Goal: Information Seeking & Learning: Learn about a topic

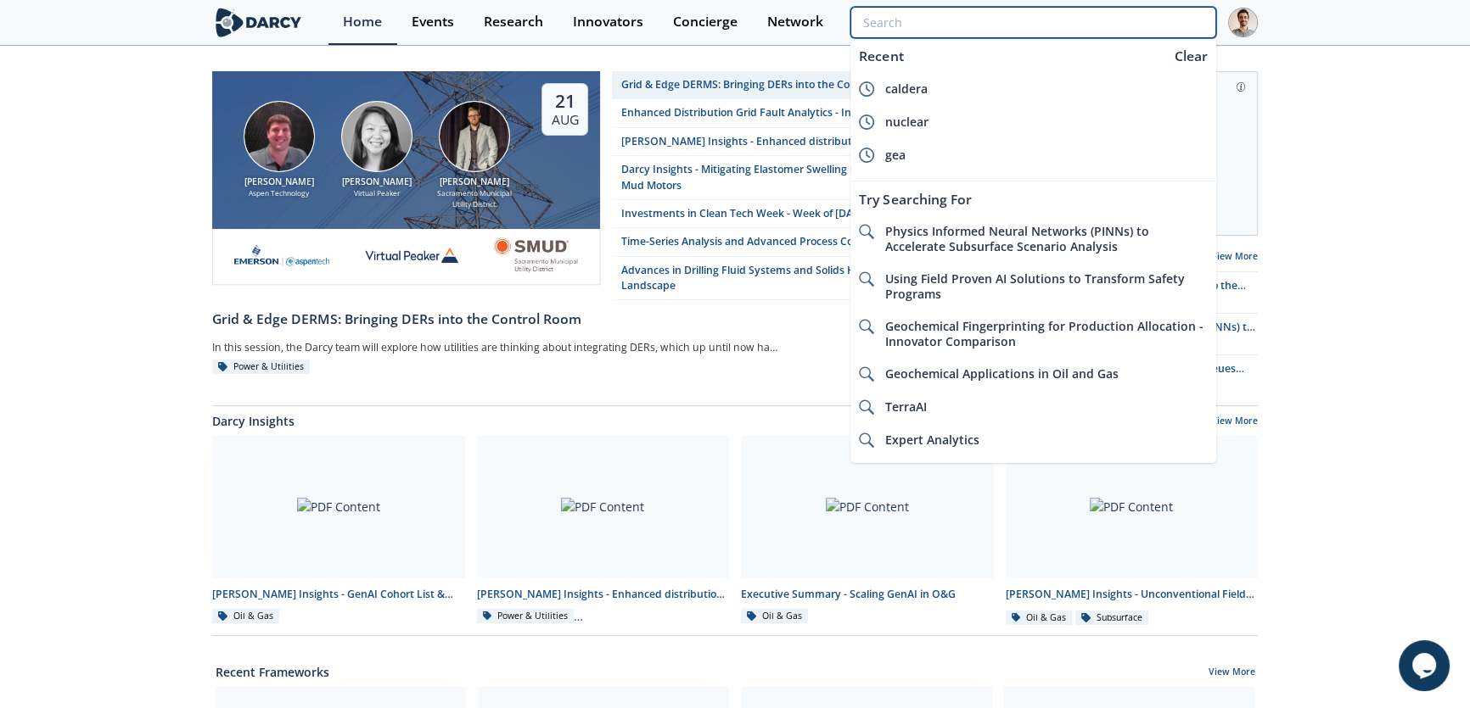
click at [1151, 14] on input "search" at bounding box center [1033, 22] width 366 height 31
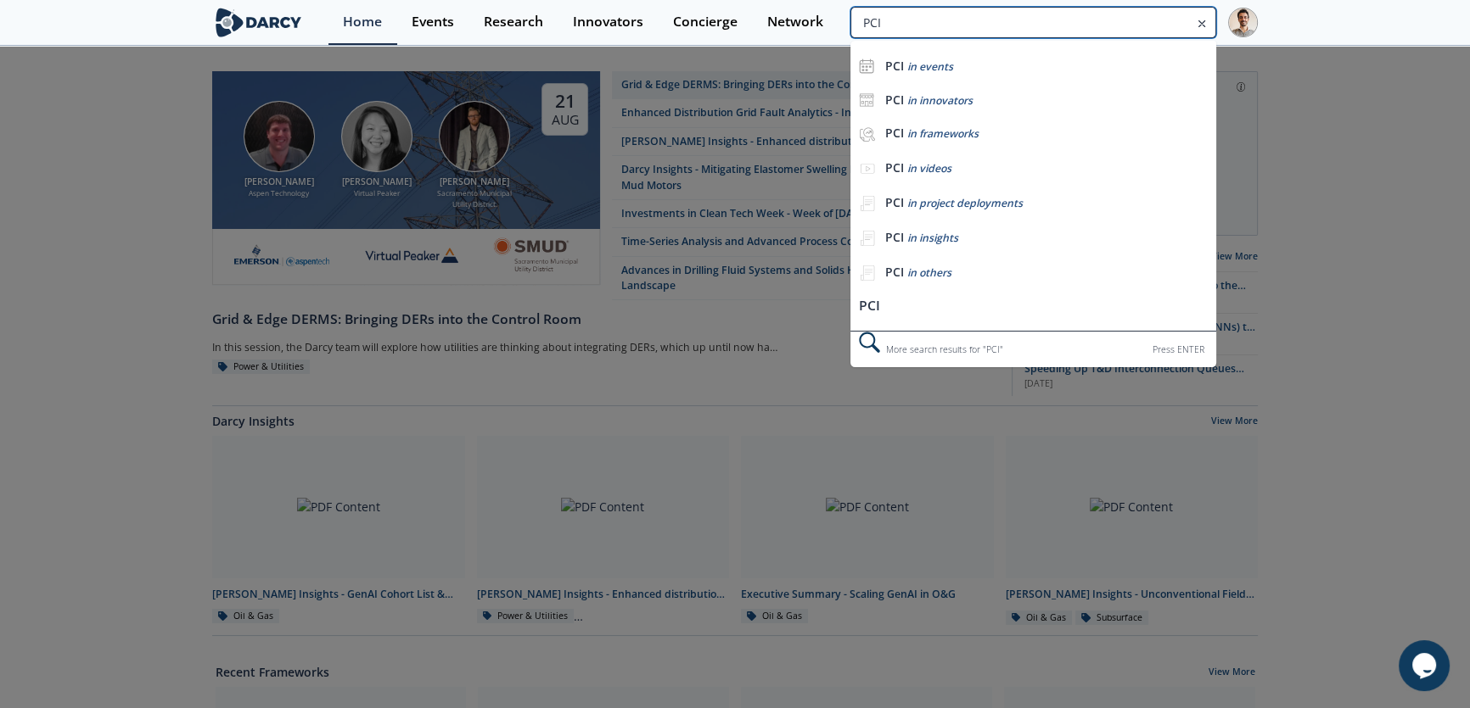
type input "PCI"
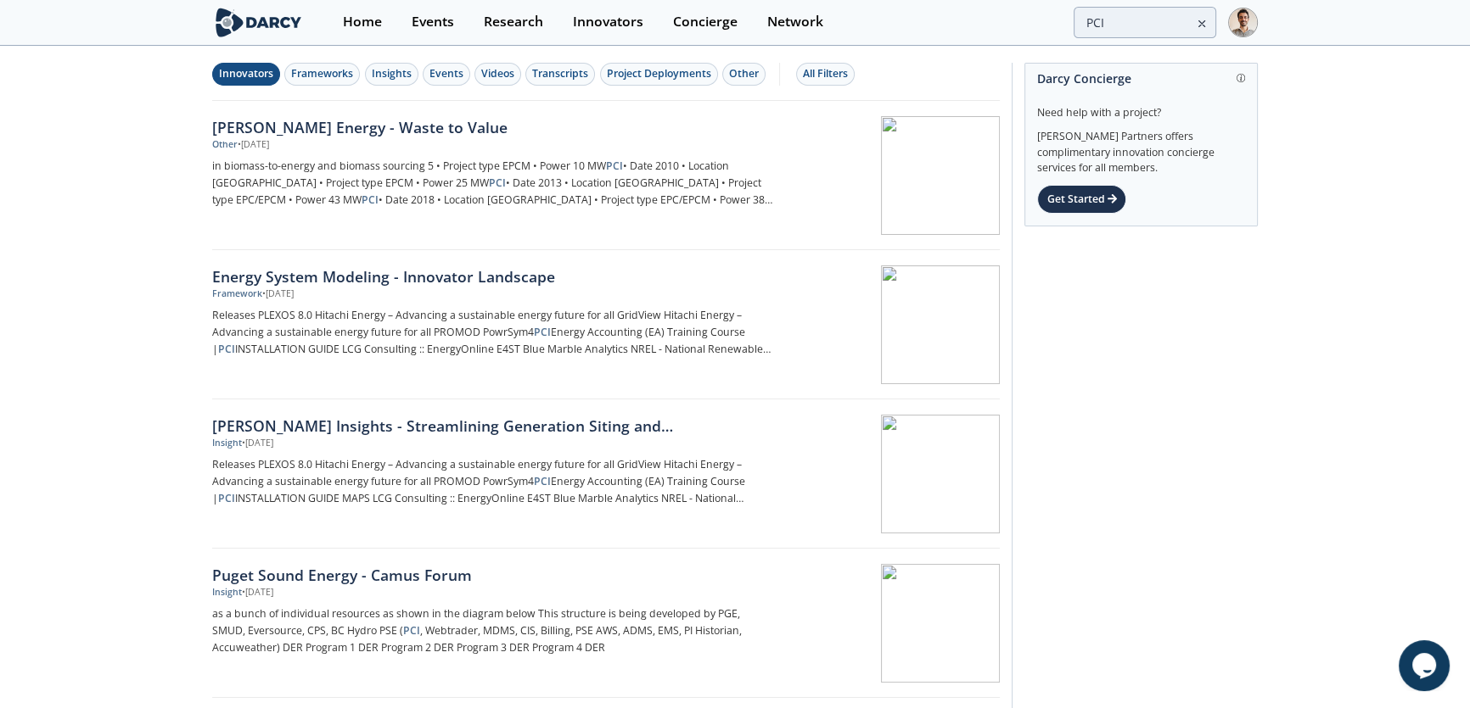
click at [263, 71] on div "Innovators" at bounding box center [246, 73] width 54 height 15
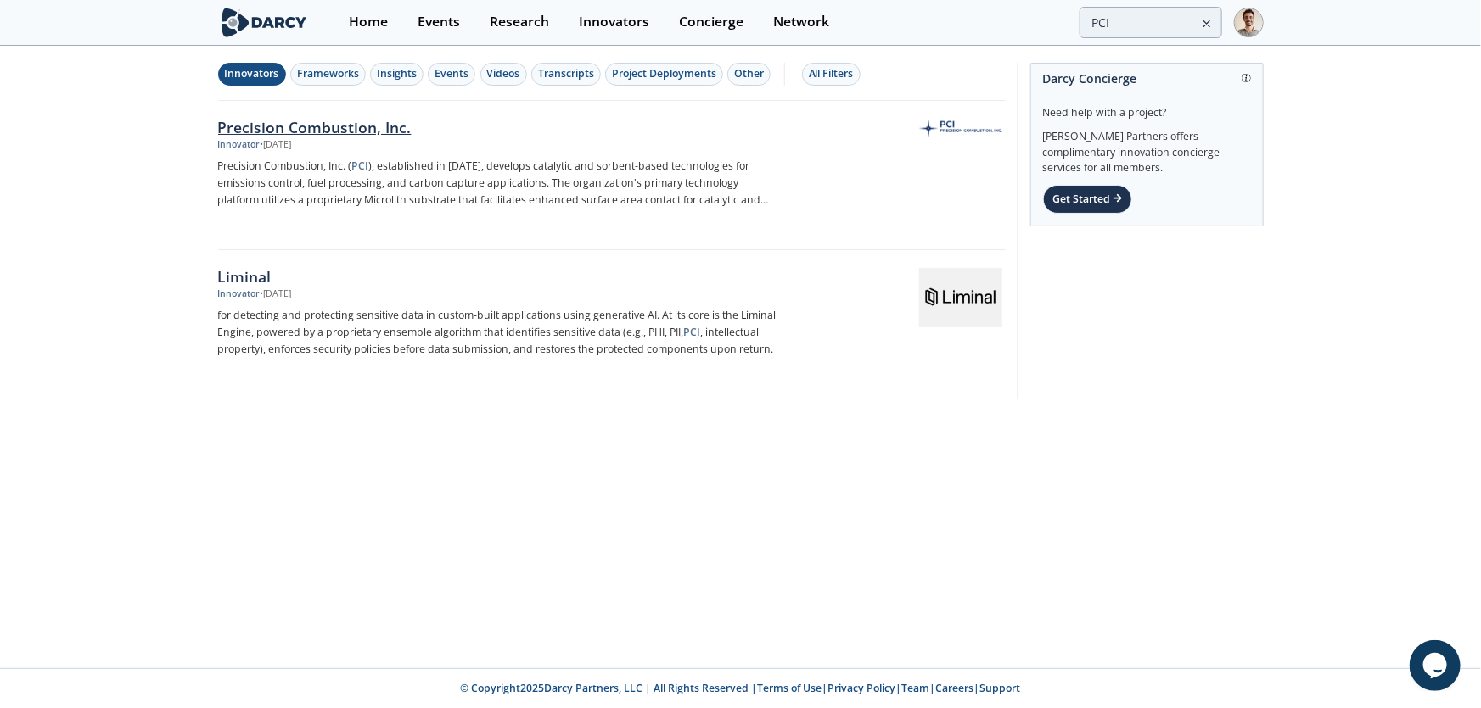
click at [255, 135] on div "Precision Combustion, Inc." at bounding box center [499, 127] width 562 height 22
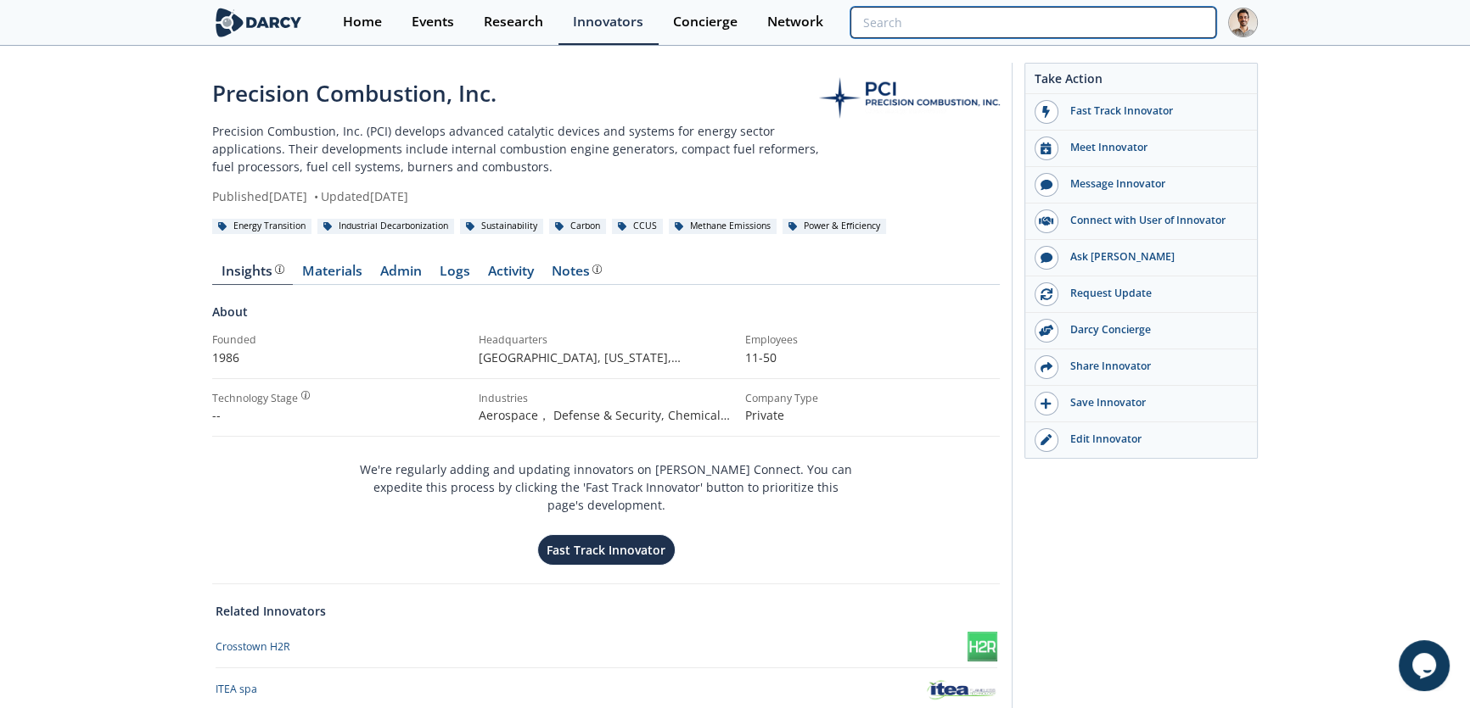
click at [1096, 25] on input "search" at bounding box center [1033, 22] width 366 height 31
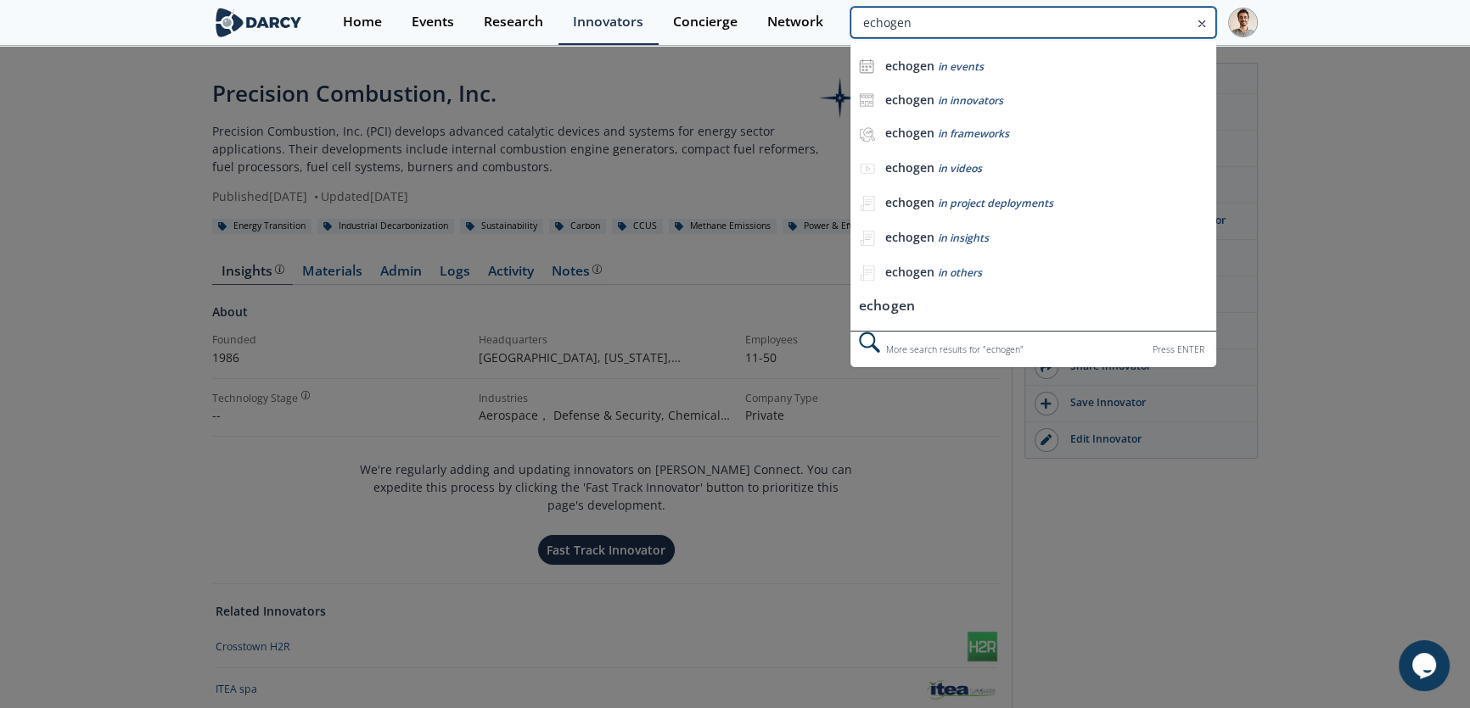
type input "echogen"
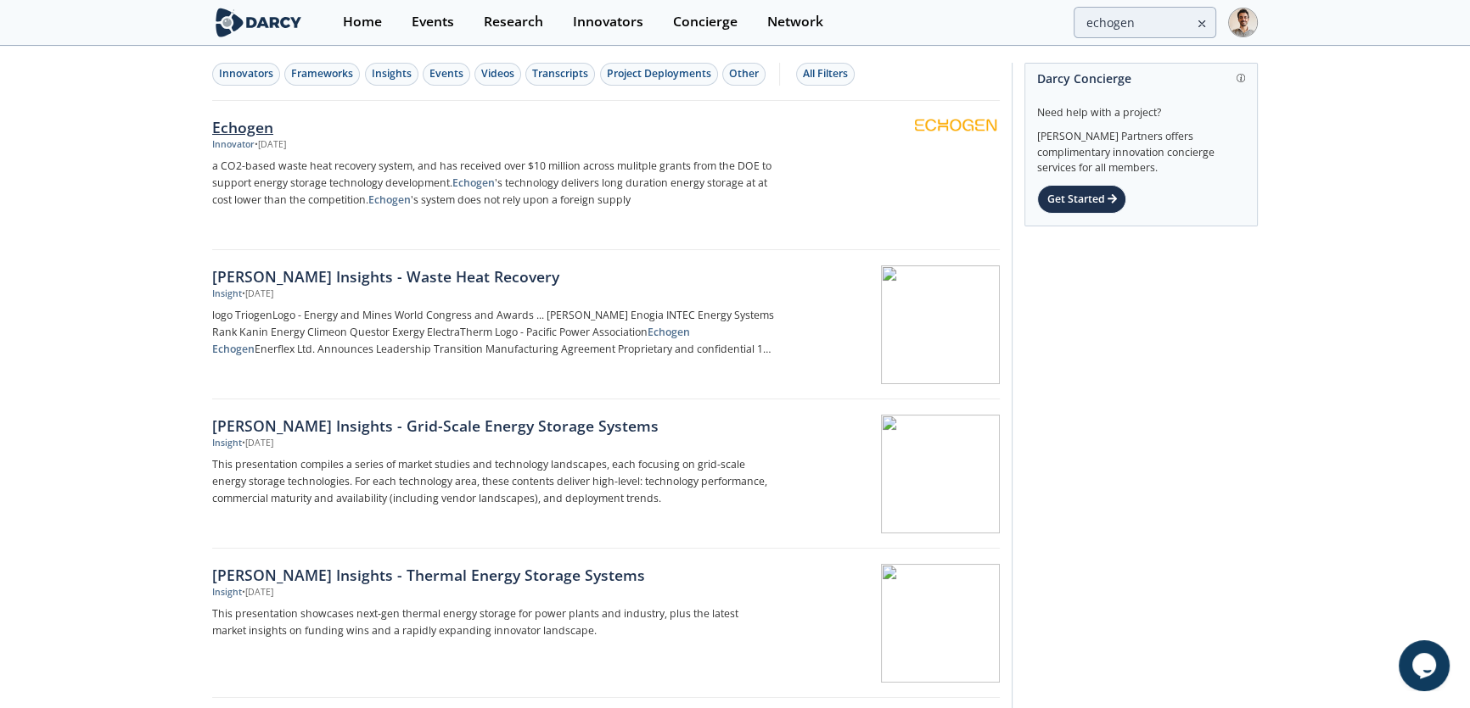
click at [292, 194] on p "a CO2-based waste heat recovery system, and has received over $10 million acros…" at bounding box center [493, 183] width 562 height 51
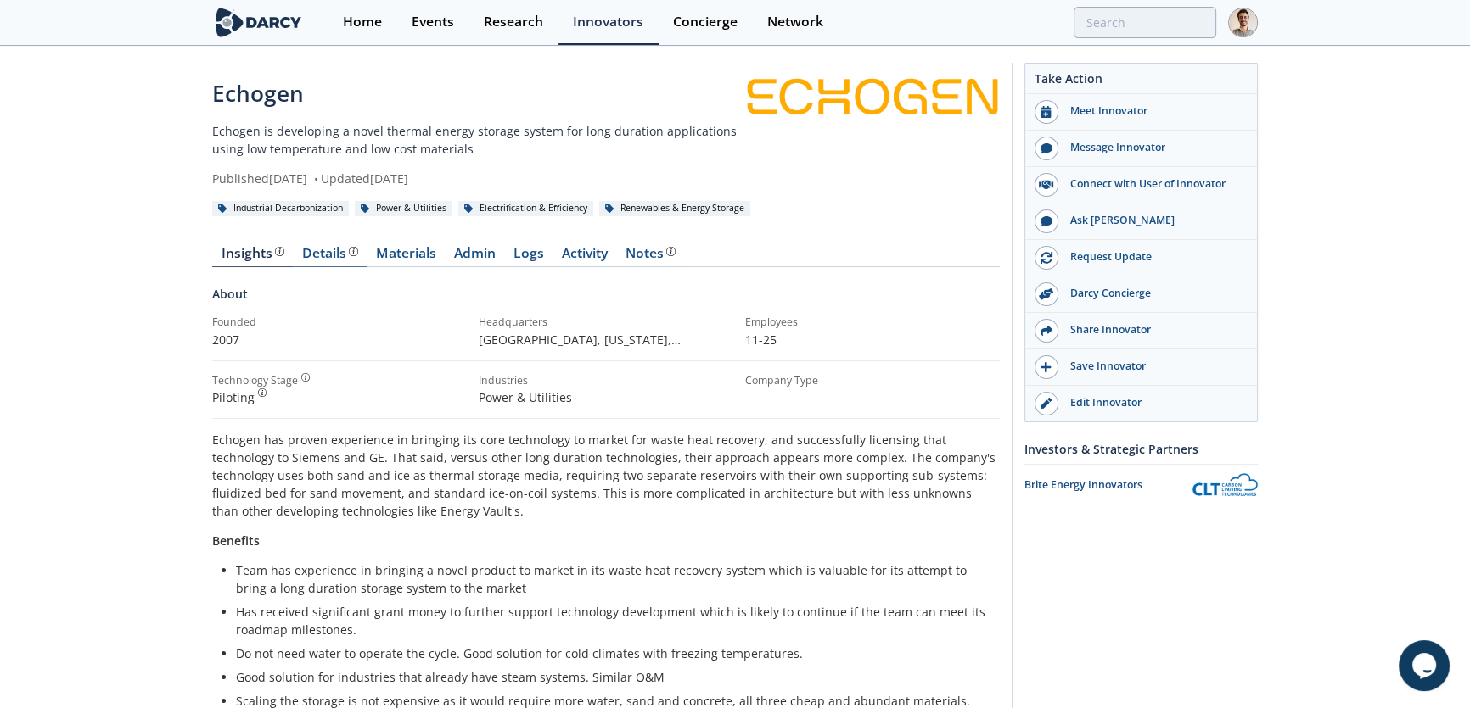
click at [339, 257] on div "Details Product overview, business model, technology and applications as added …" at bounding box center [330, 254] width 56 height 14
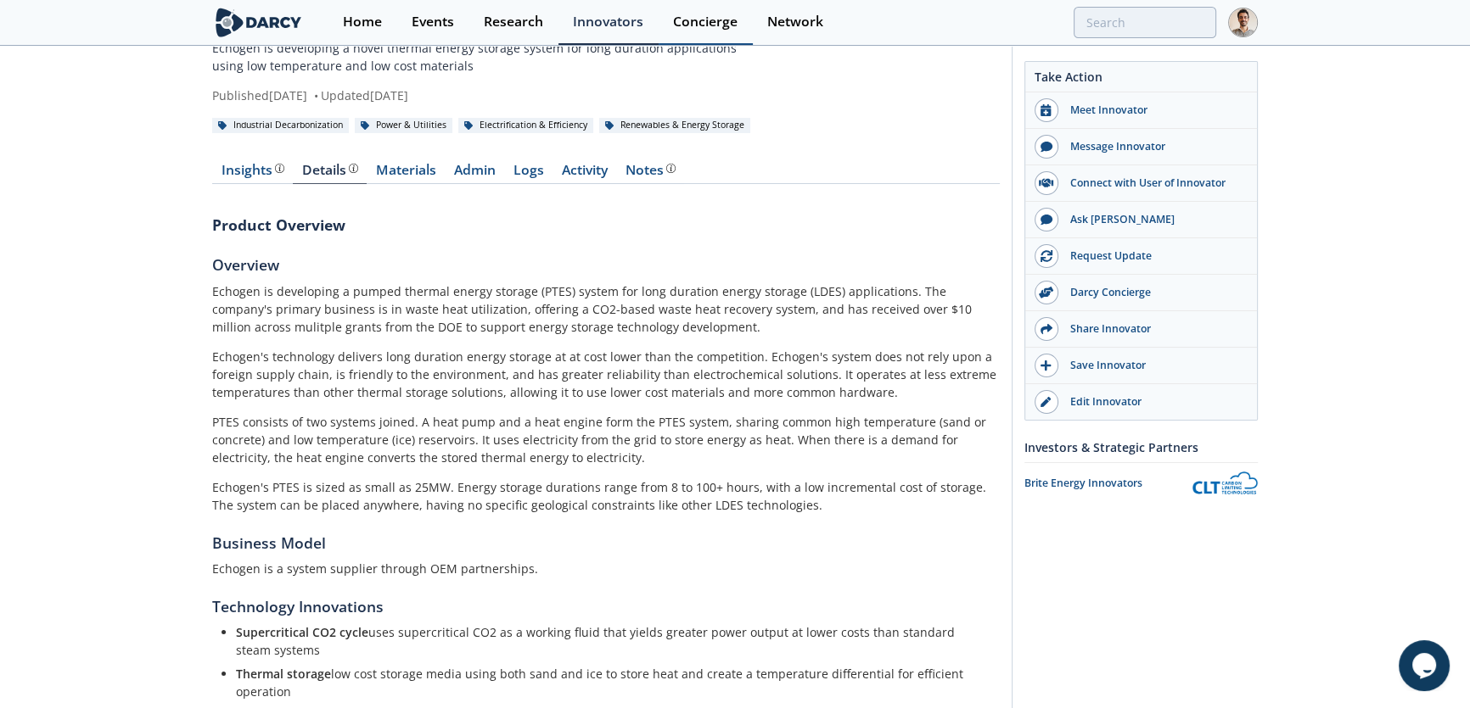
scroll to position [76, 0]
